Goal: Transaction & Acquisition: Purchase product/service

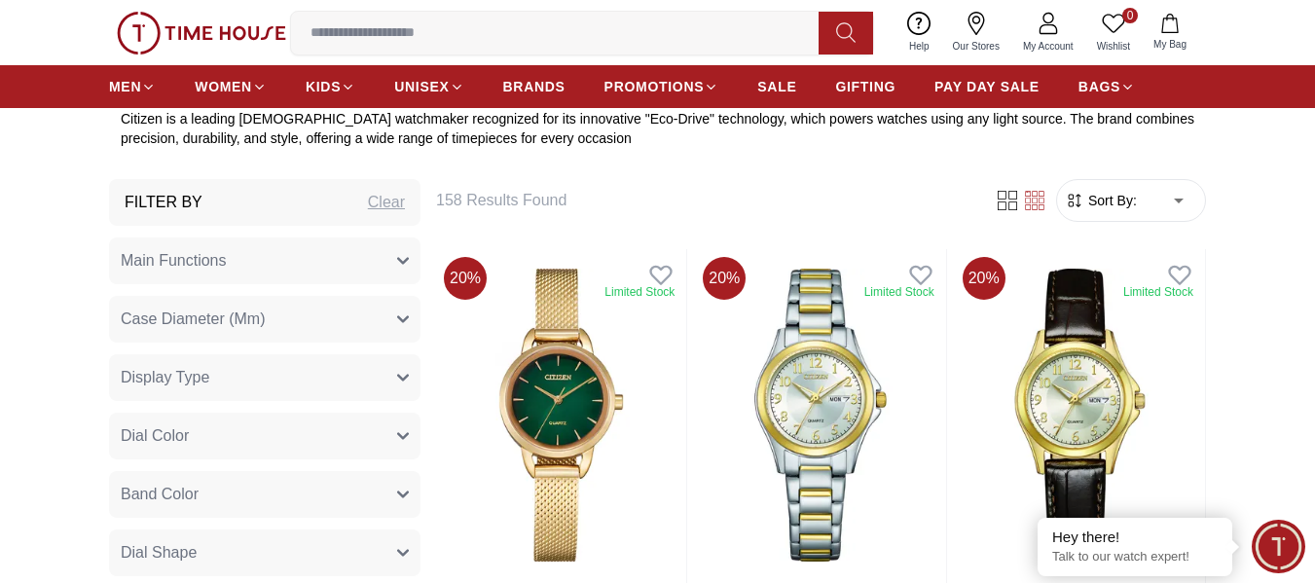
scroll to position [779, 0]
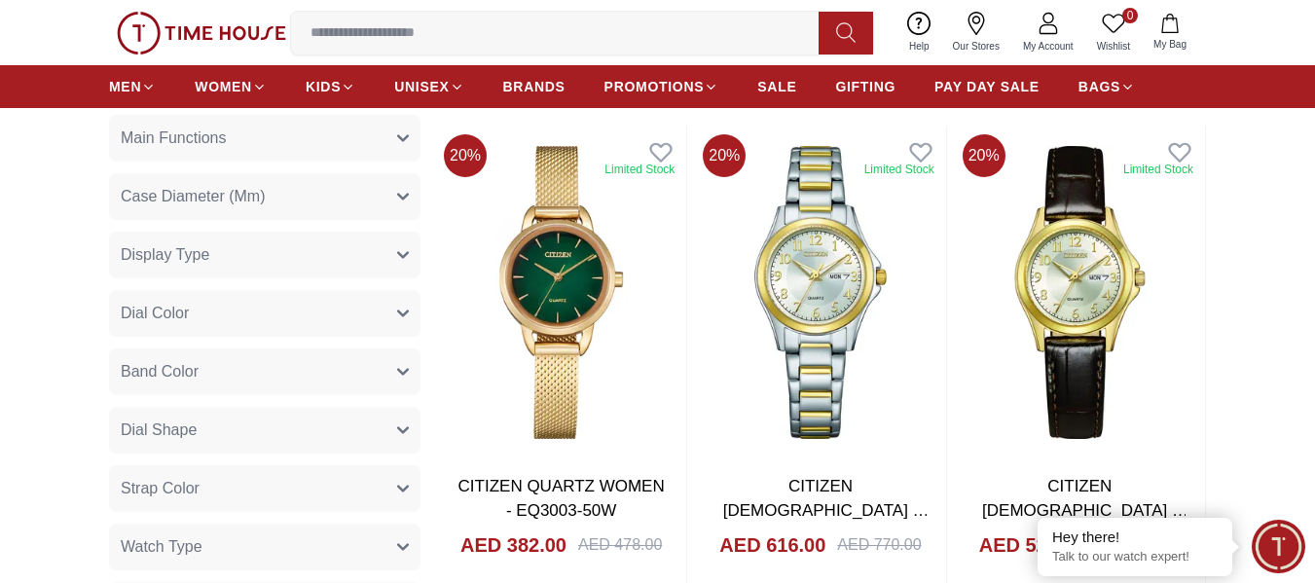
click at [197, 249] on span "Display Type" at bounding box center [165, 254] width 89 height 23
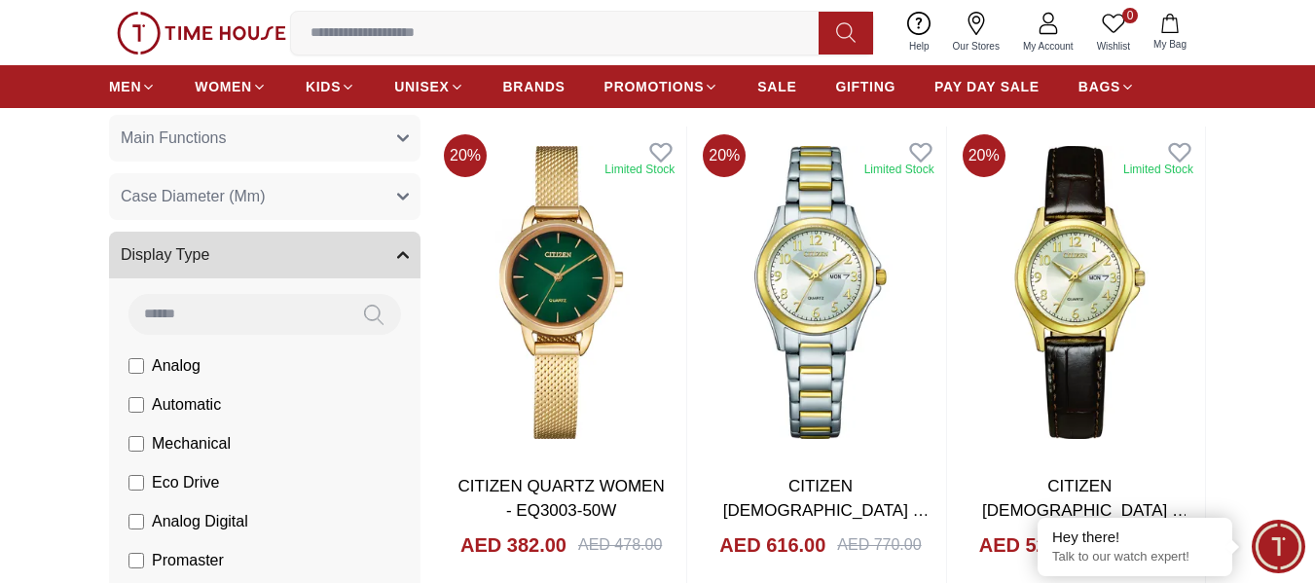
click at [197, 250] on span "Display Type" at bounding box center [165, 254] width 89 height 23
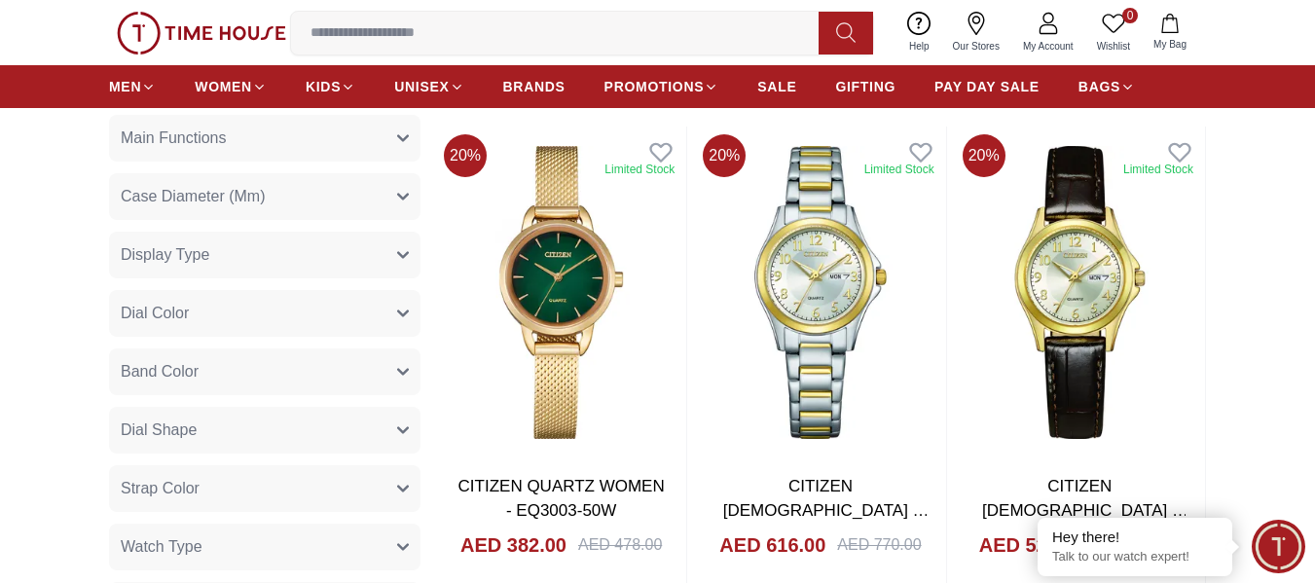
click at [185, 259] on span "Display Type" at bounding box center [165, 254] width 89 height 23
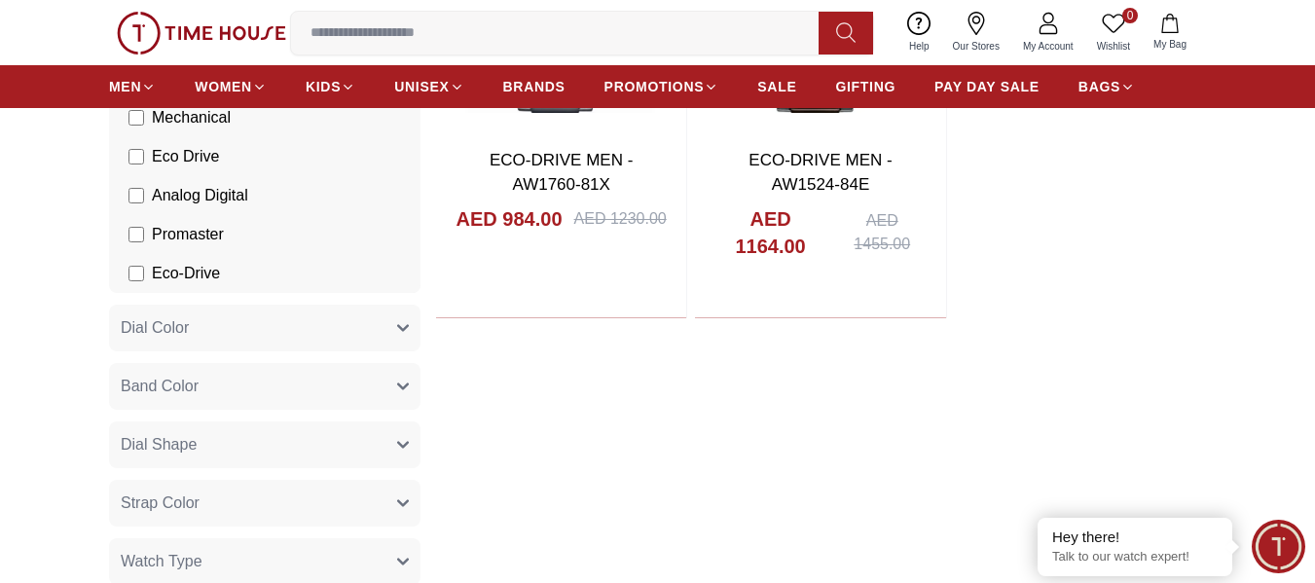
scroll to position [1071, 0]
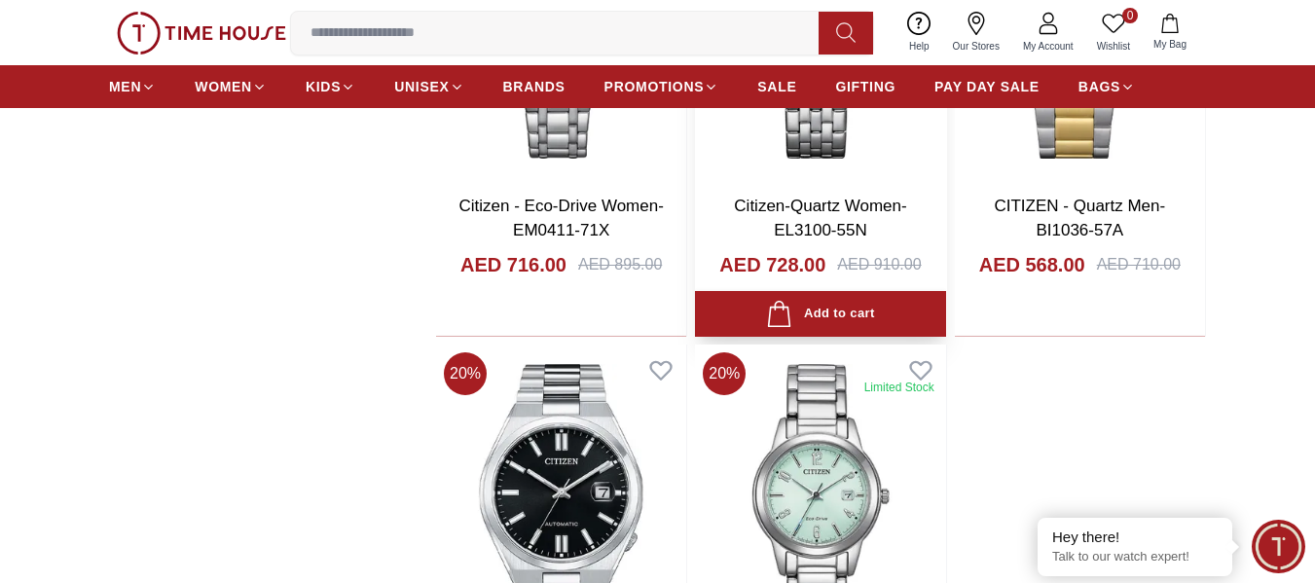
scroll to position [3992, 0]
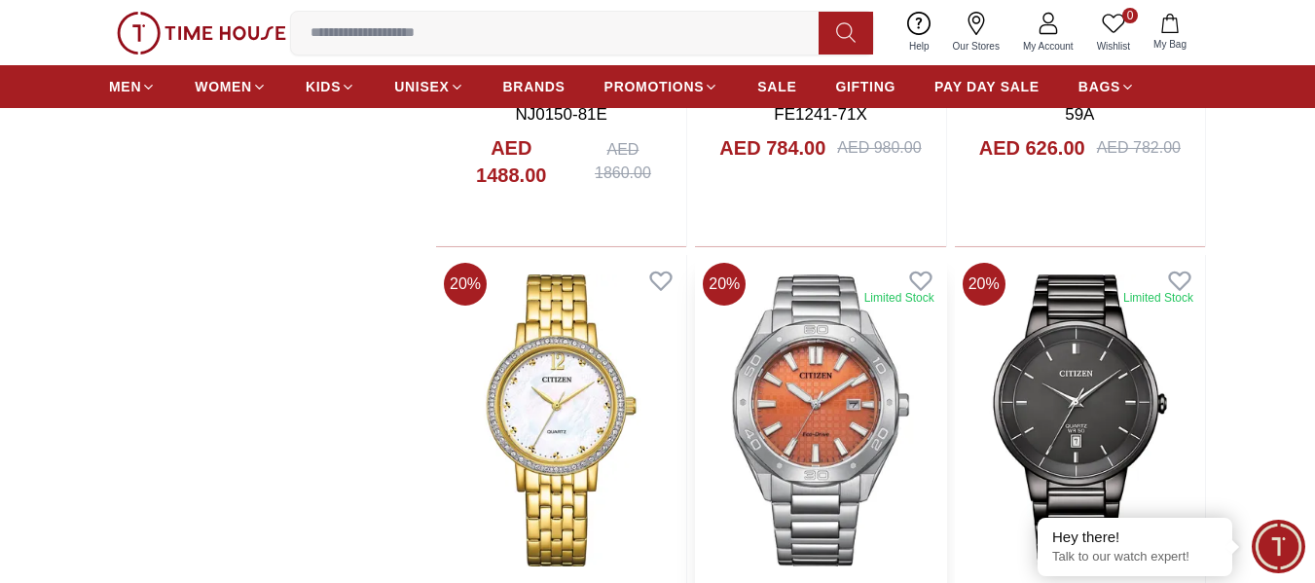
scroll to position [4382, 0]
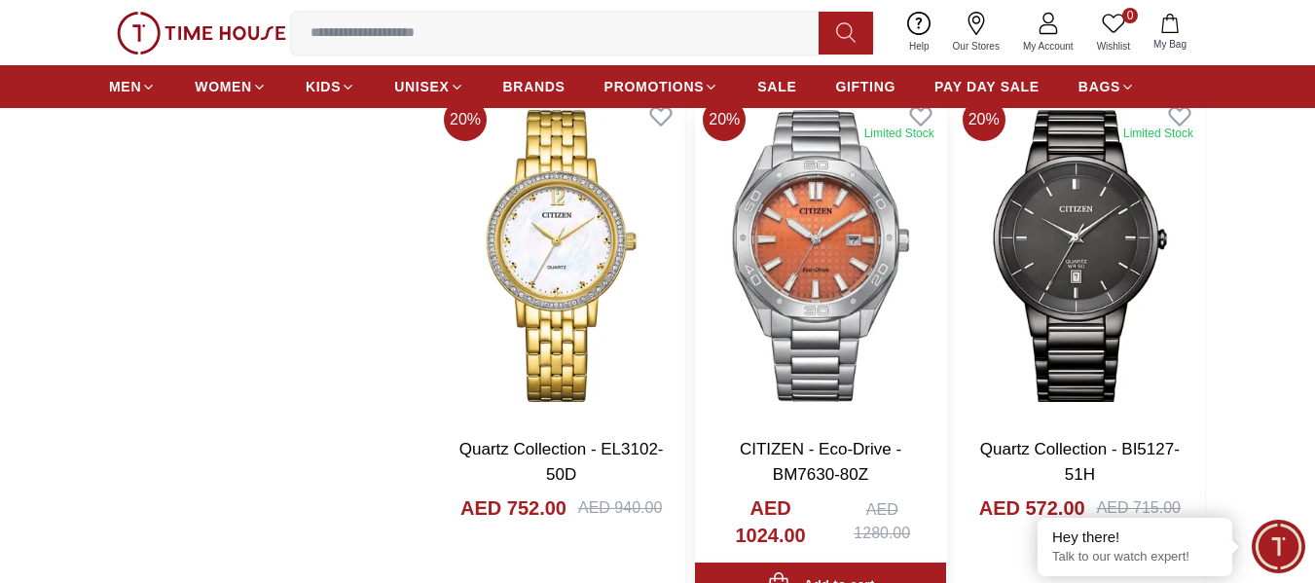
click at [822, 261] on img at bounding box center [820, 256] width 250 height 331
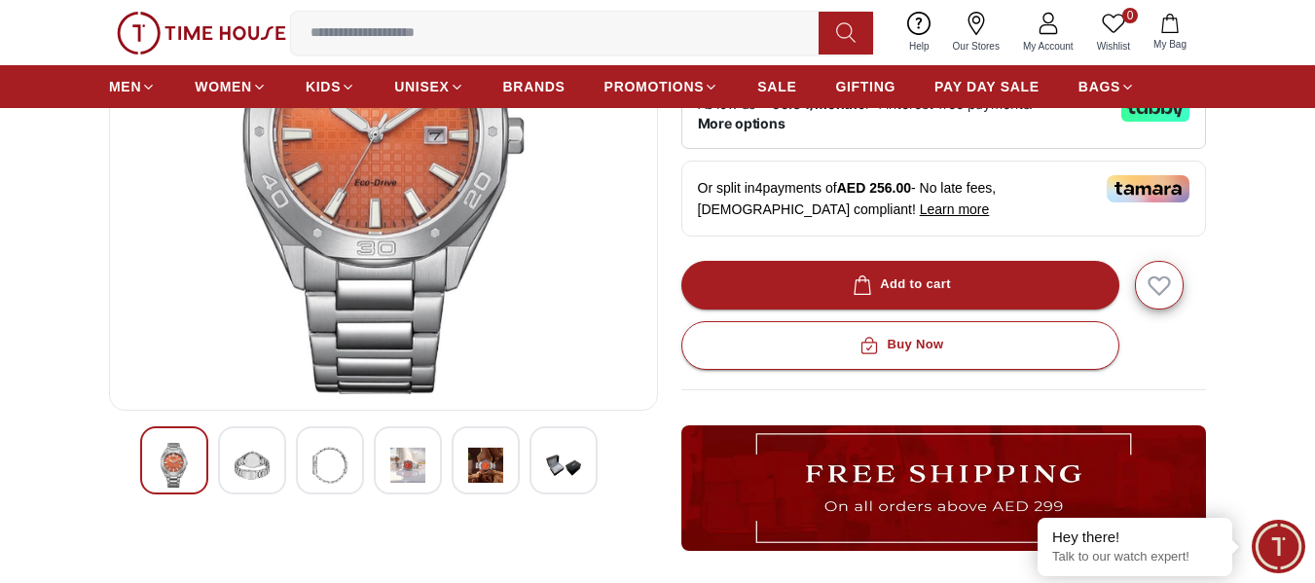
scroll to position [389, 0]
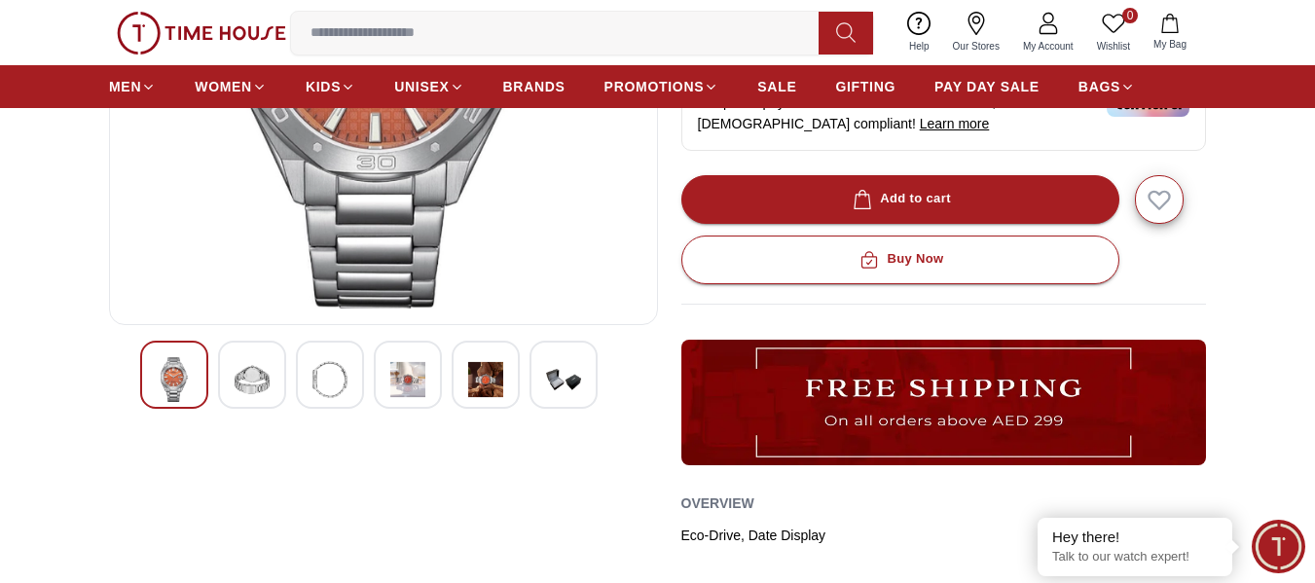
click at [455, 394] on div at bounding box center [486, 375] width 68 height 68
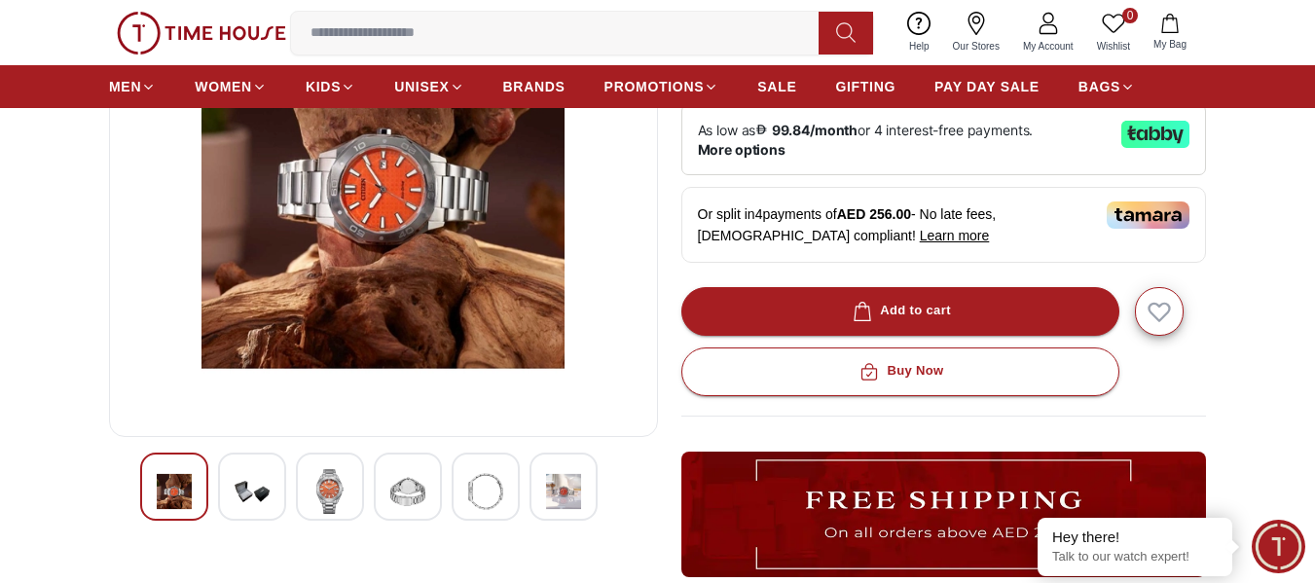
scroll to position [195, 0]
